Goal: Transaction & Acquisition: Subscribe to service/newsletter

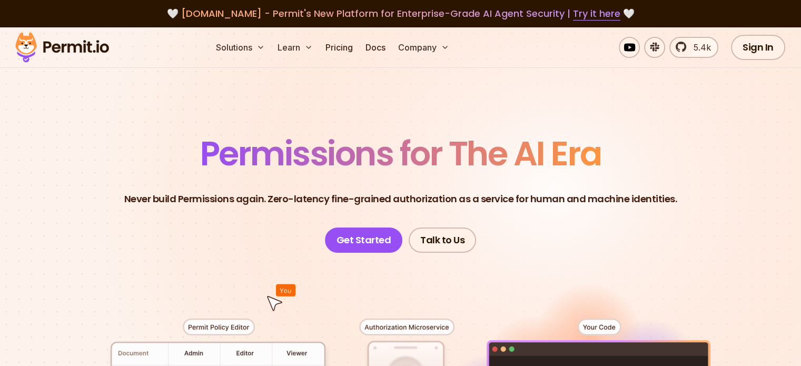
click at [389, 49] on link "Docs" at bounding box center [375, 47] width 28 height 21
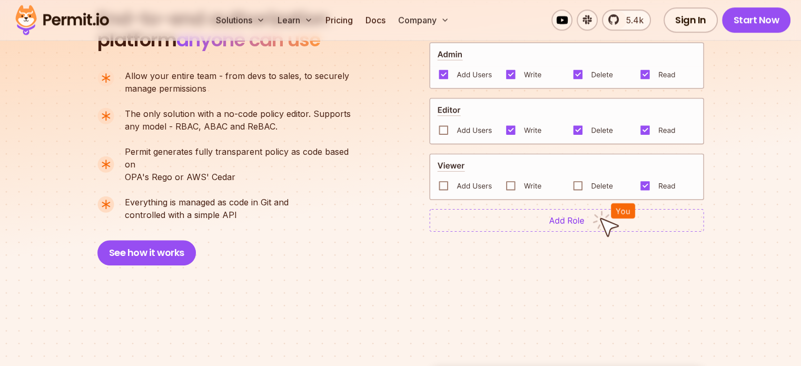
scroll to position [795, 0]
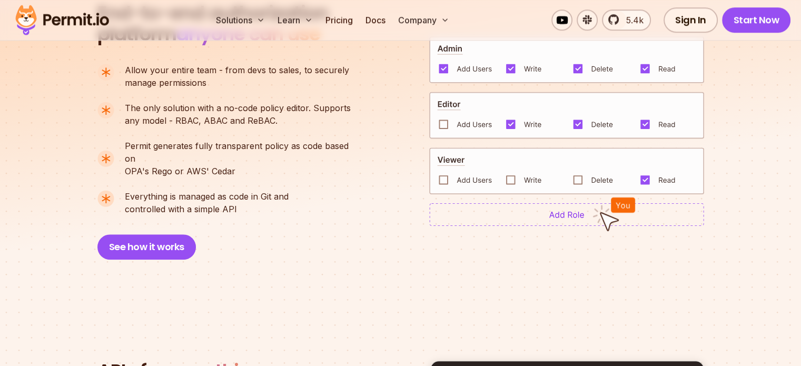
click at [587, 165] on img at bounding box center [566, 170] width 275 height 47
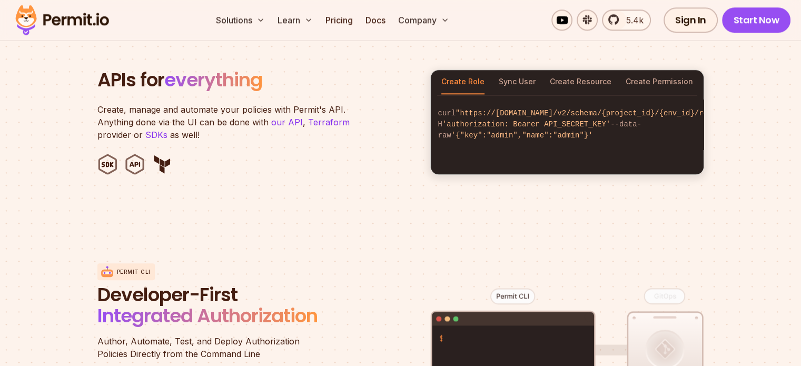
scroll to position [1086, 0]
click at [357, 15] on link "Pricing" at bounding box center [339, 19] width 36 height 21
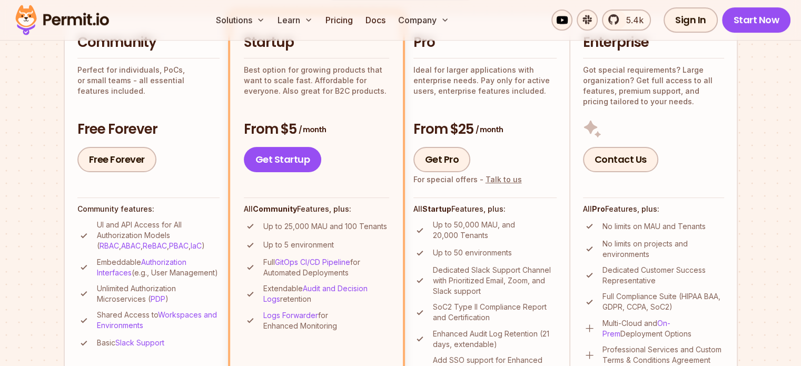
scroll to position [207, 0]
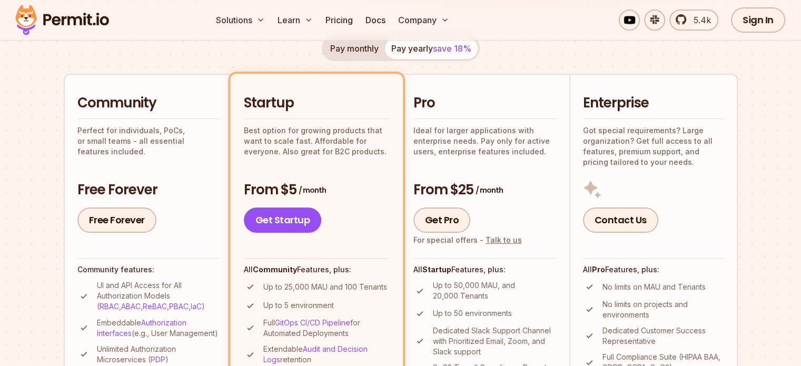
click at [437, 133] on p "Ideal for larger applications with enterprise needs. Pay only for active users,…" at bounding box center [484, 141] width 143 height 32
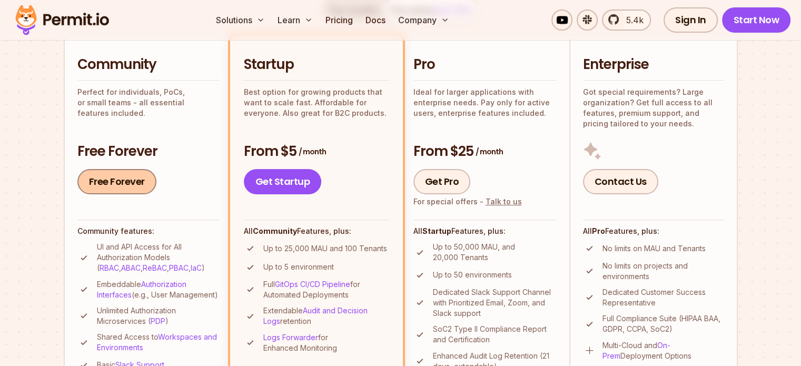
scroll to position [243, 0]
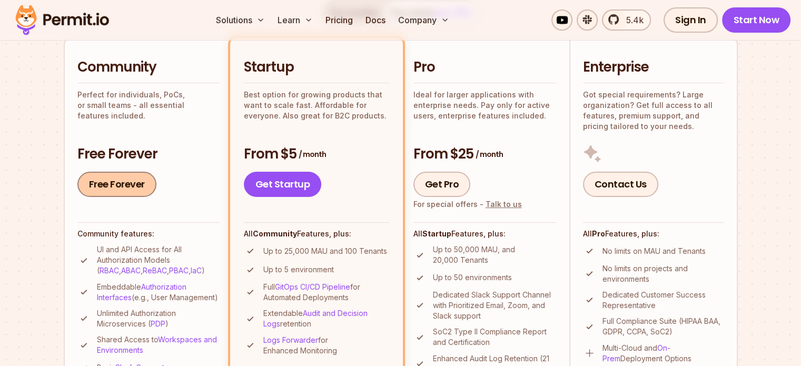
click at [116, 182] on link "Free Forever" at bounding box center [116, 184] width 79 height 25
